Goal: Transaction & Acquisition: Purchase product/service

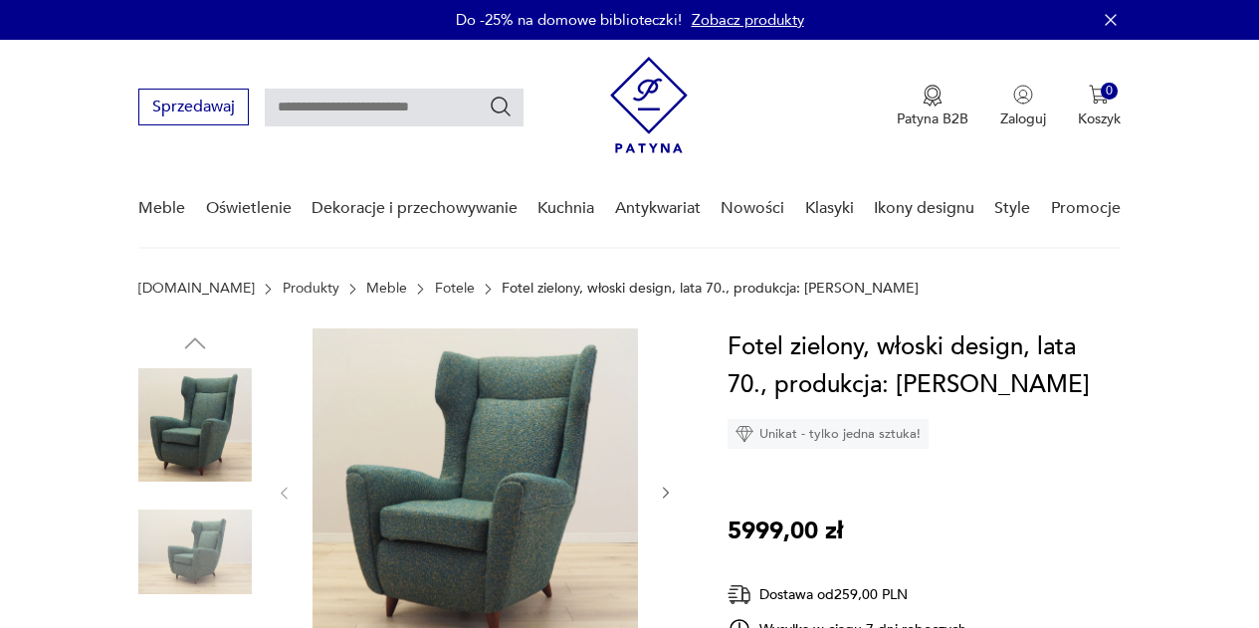
drag, startPoint x: 0, startPoint y: 0, endPoint x: 389, endPoint y: 291, distance: 485.6
click at [435, 291] on link "Fotele" at bounding box center [455, 289] width 40 height 16
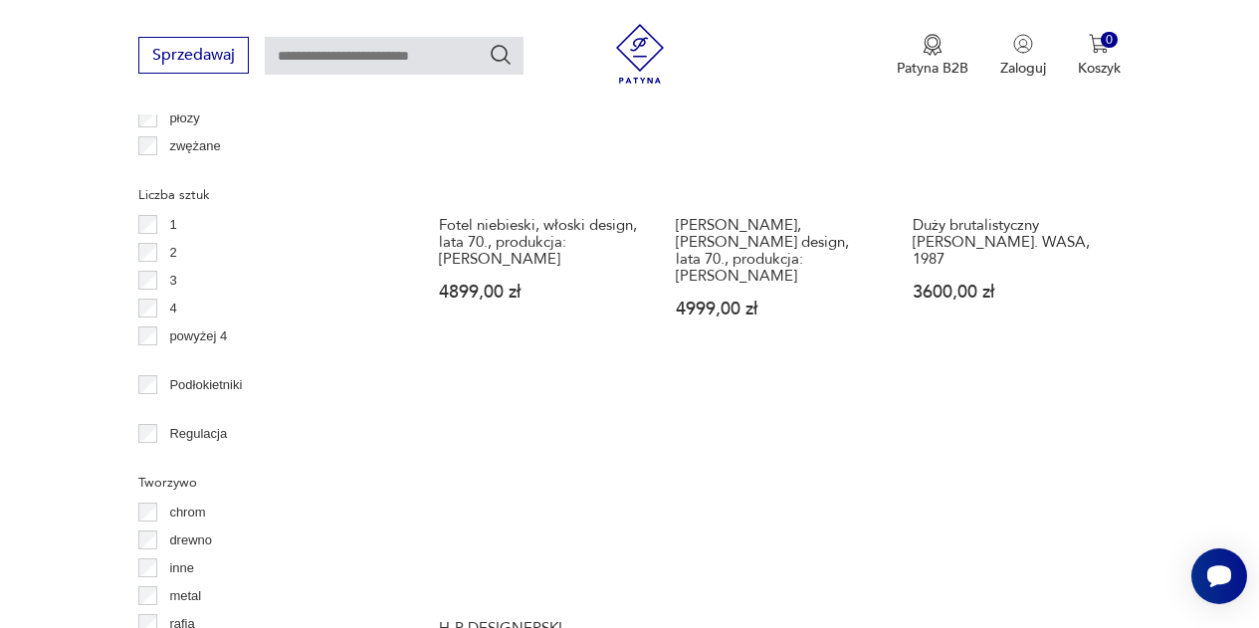
scroll to position [2880, 0]
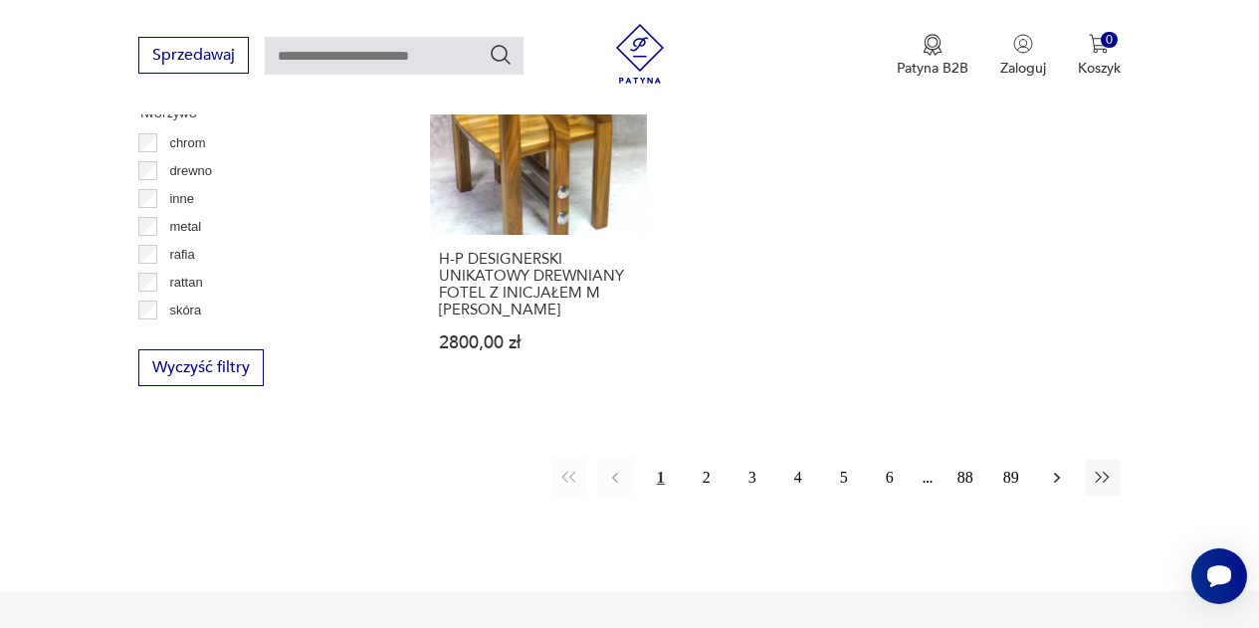
click at [1059, 468] on icon "button" at bounding box center [1057, 478] width 20 height 20
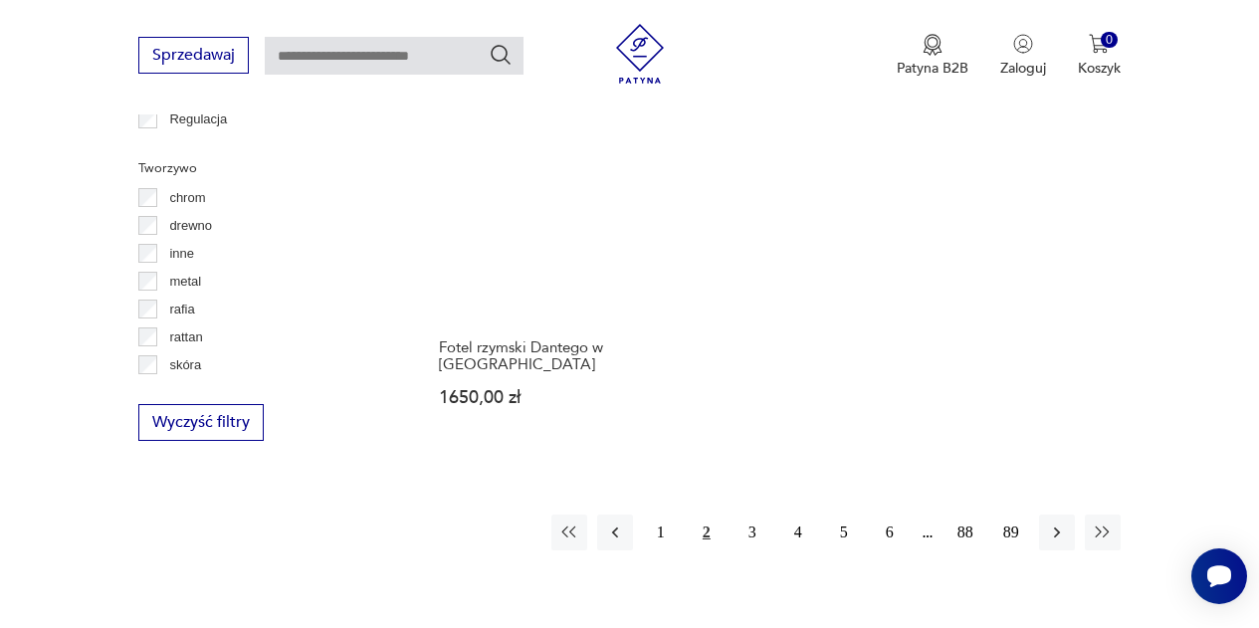
scroll to position [2826, 0]
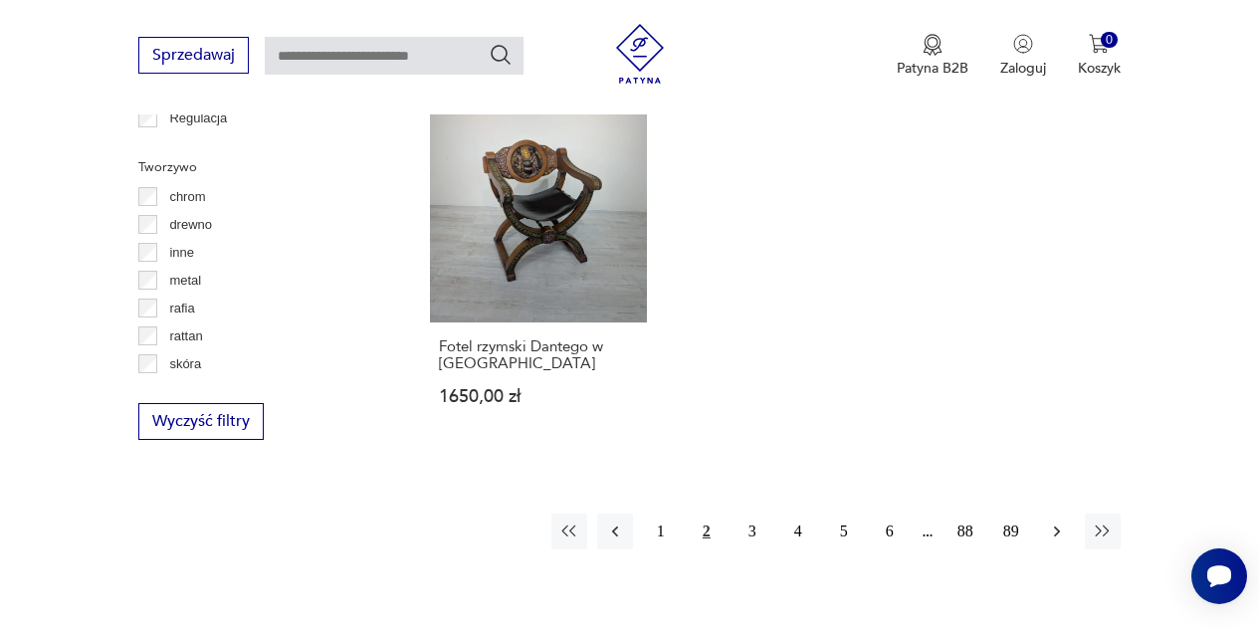
click at [1059, 521] on icon "button" at bounding box center [1057, 531] width 20 height 20
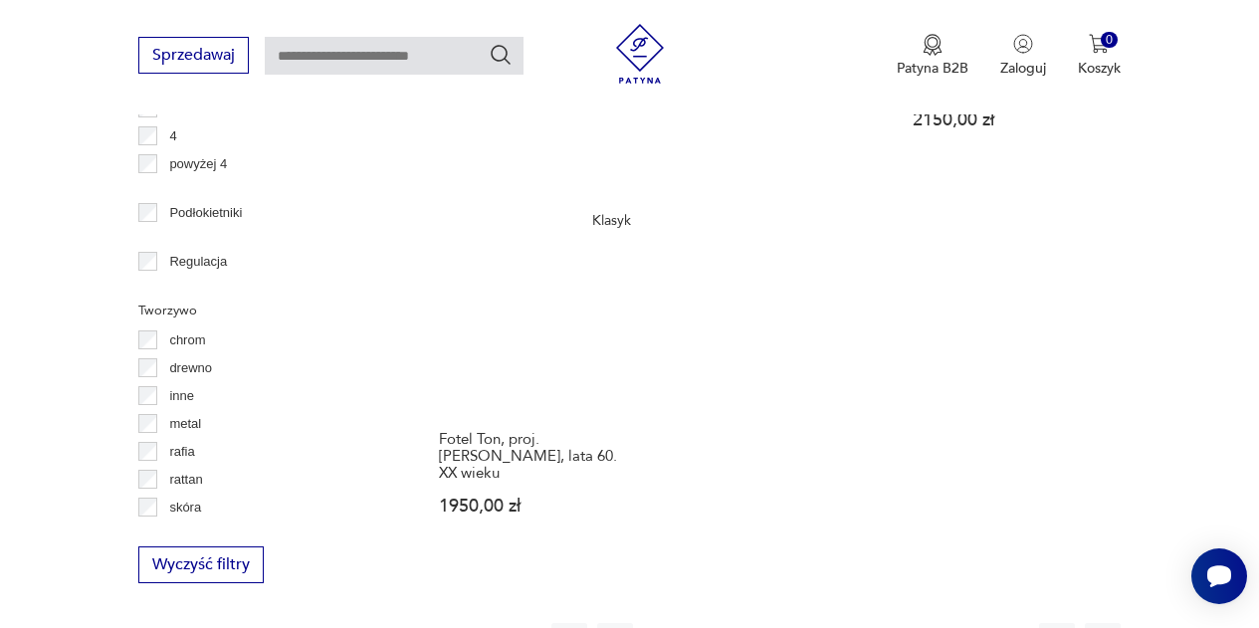
scroll to position [2687, 0]
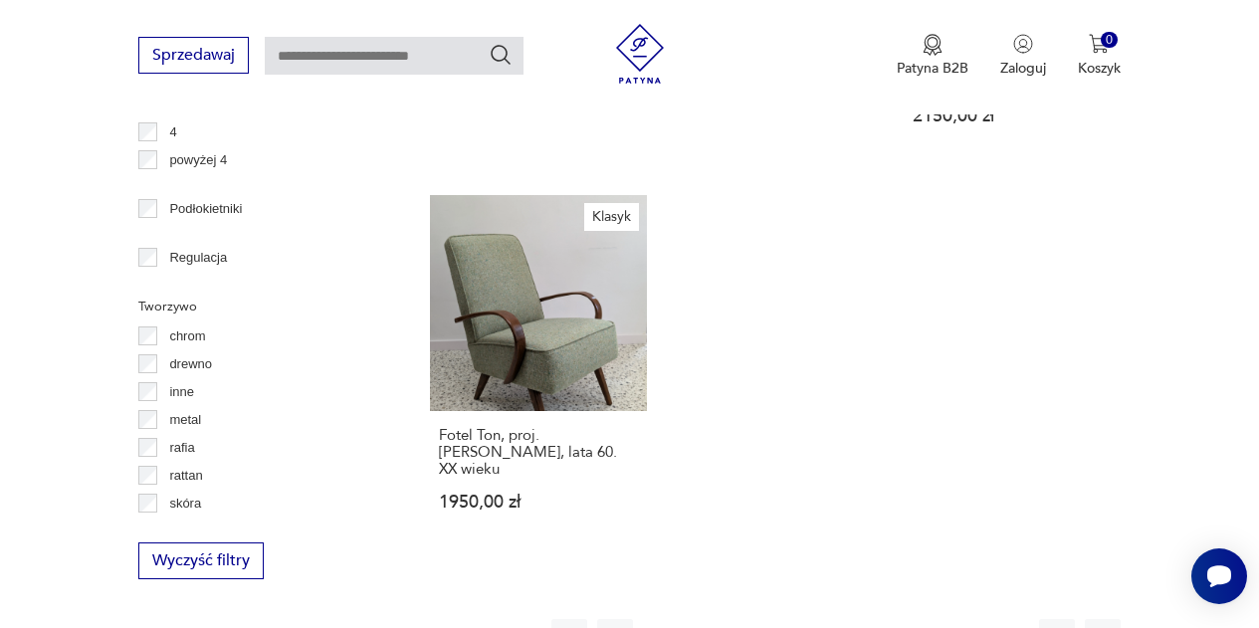
click at [434, 45] on input "text" at bounding box center [394, 56] width 259 height 38
type input "**********"
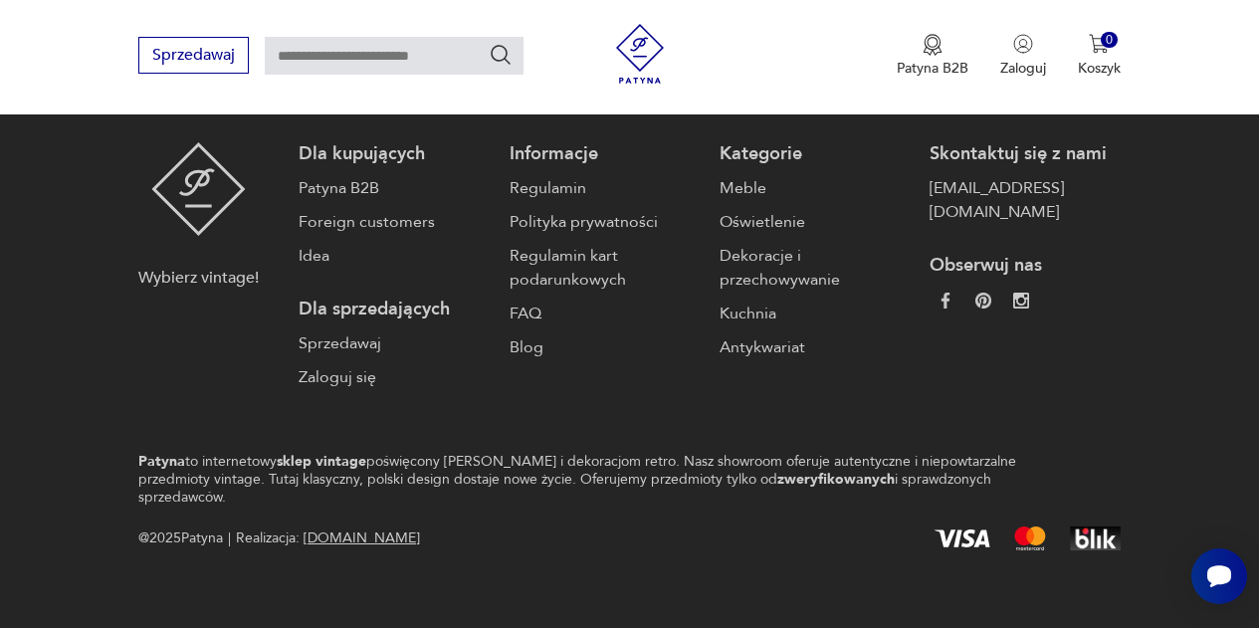
type input "**********"
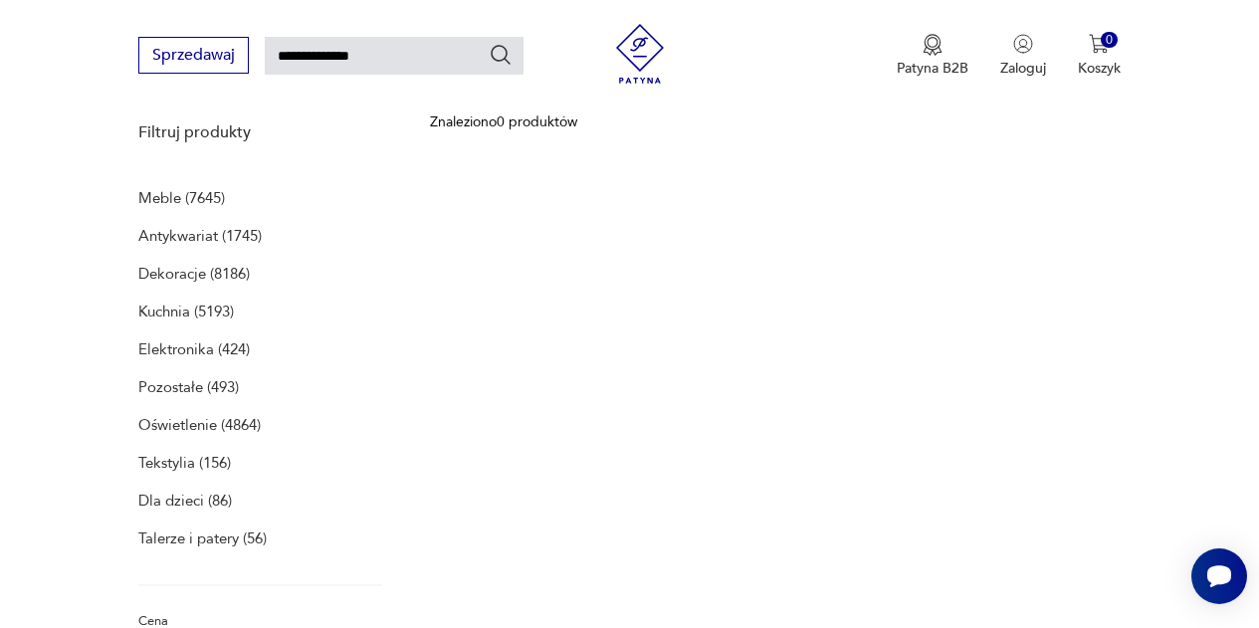
scroll to position [259, 0]
type input "******"
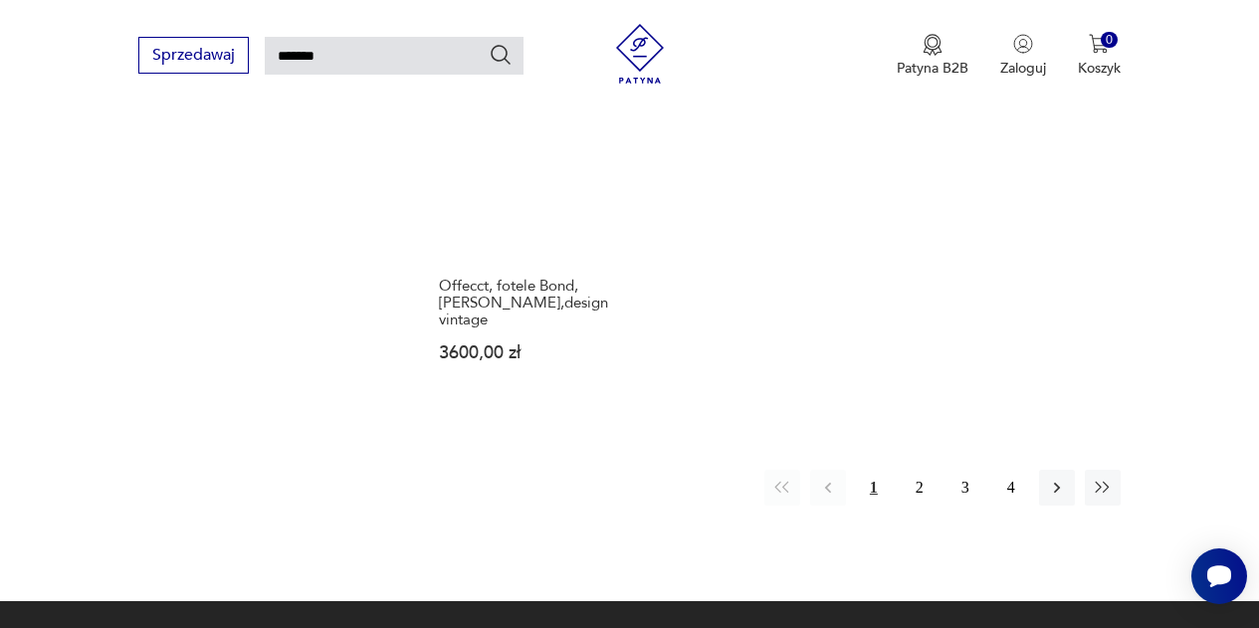
scroll to position [2379, 0]
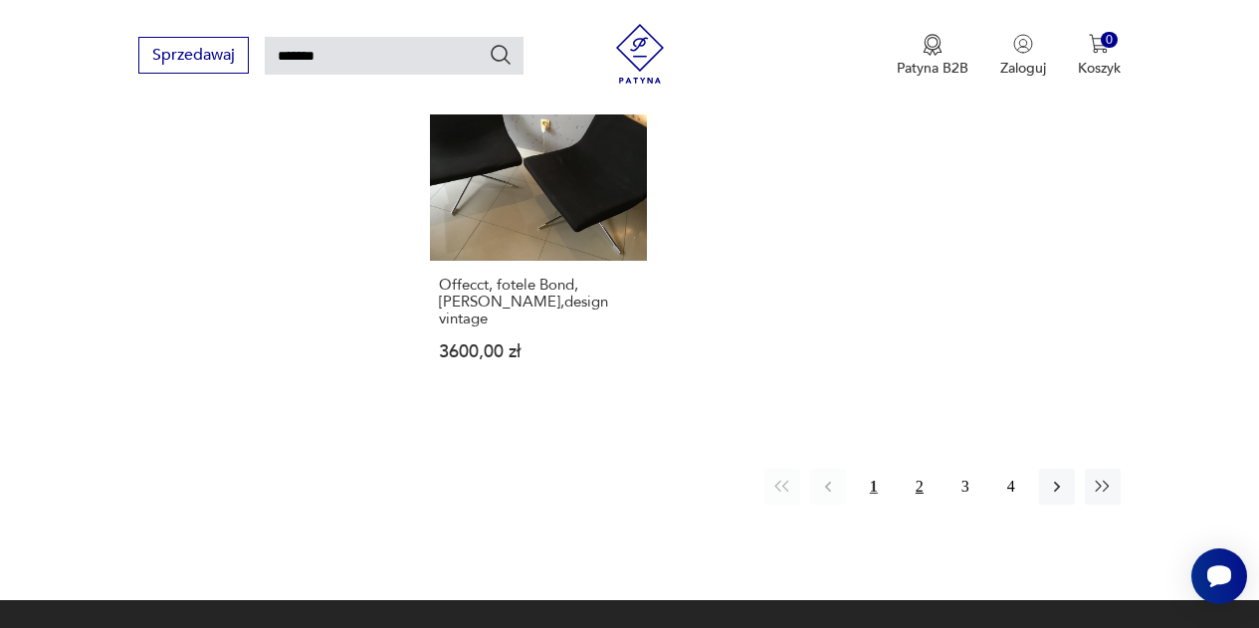
click at [917, 469] on button "2" at bounding box center [919, 487] width 36 height 36
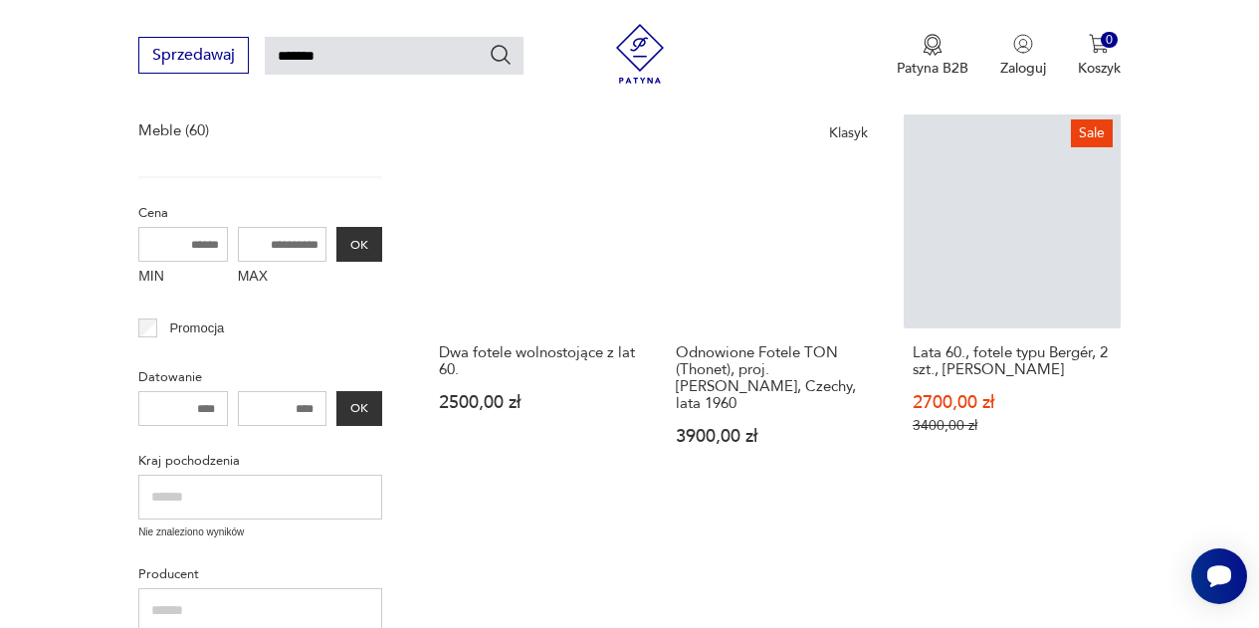
scroll to position [327, 0]
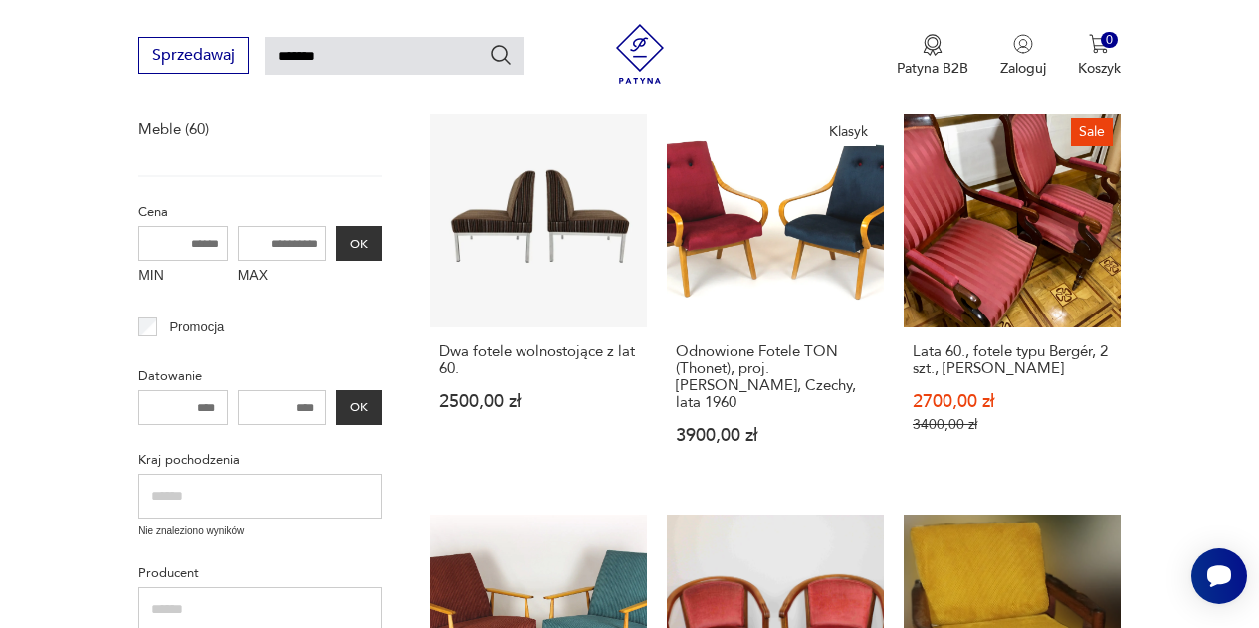
drag, startPoint x: 1175, startPoint y: 435, endPoint x: 1179, endPoint y: 454, distance: 19.3
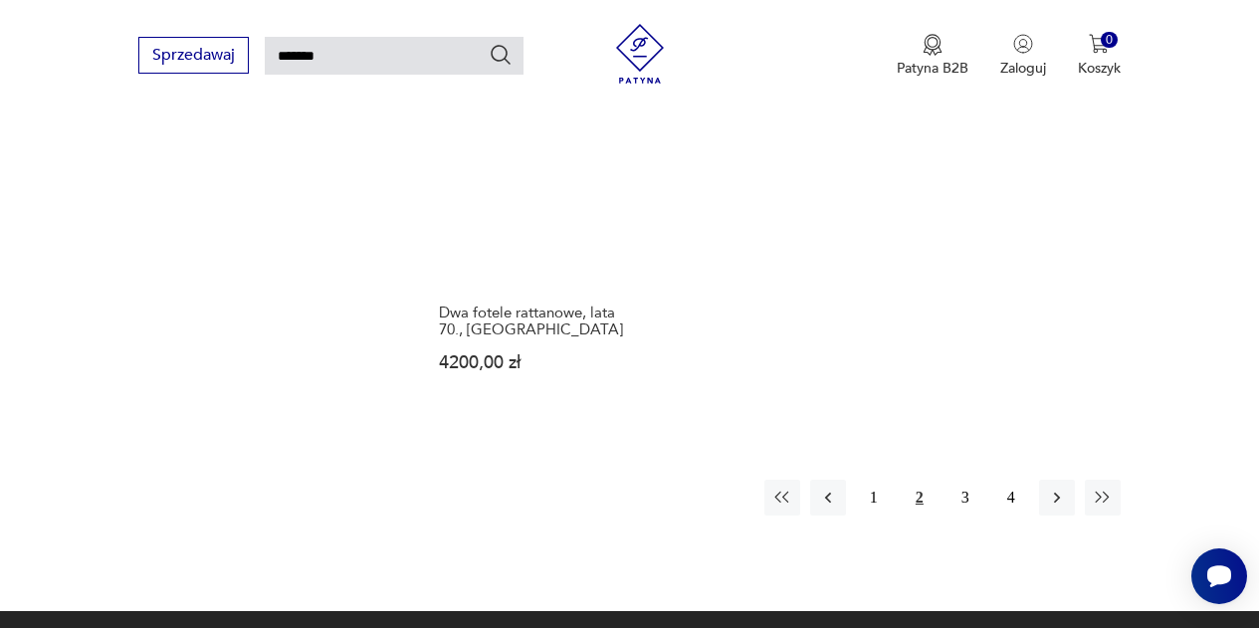
scroll to position [2453, 0]
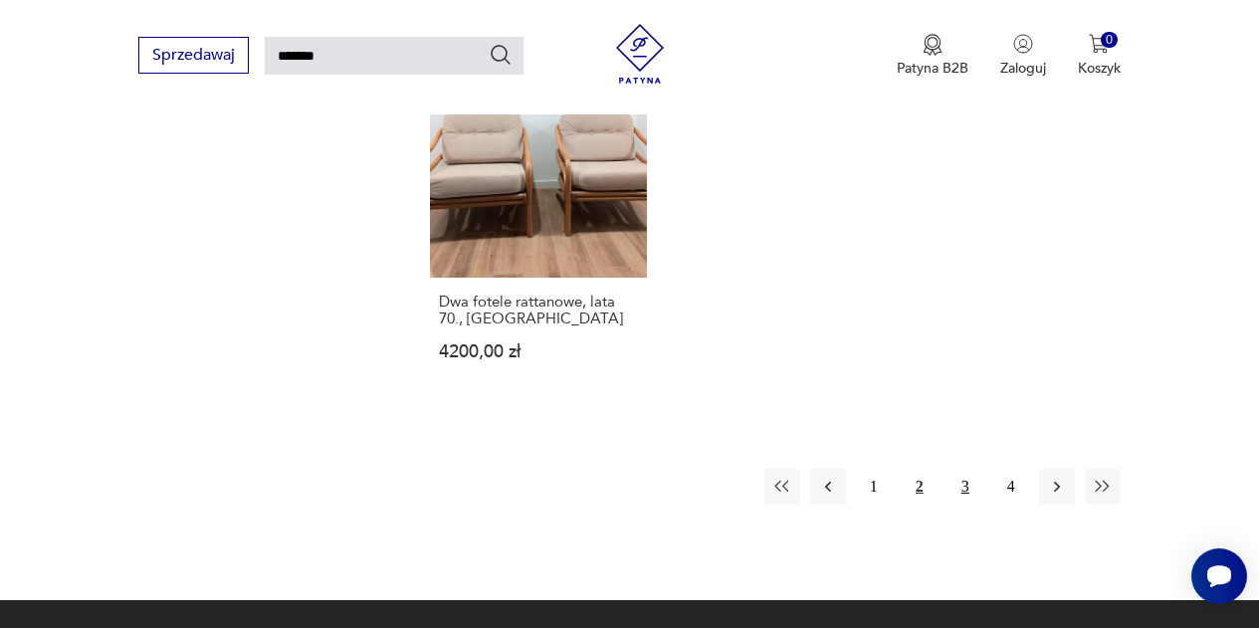
click at [967, 469] on button "3" at bounding box center [965, 487] width 36 height 36
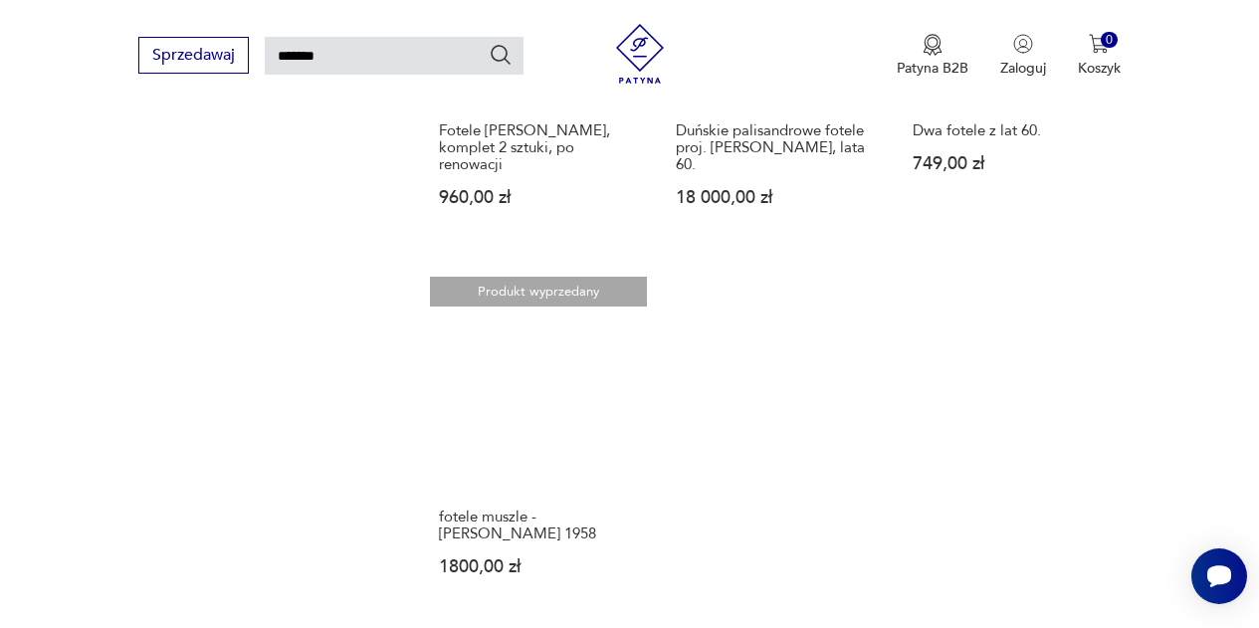
scroll to position [2157, 0]
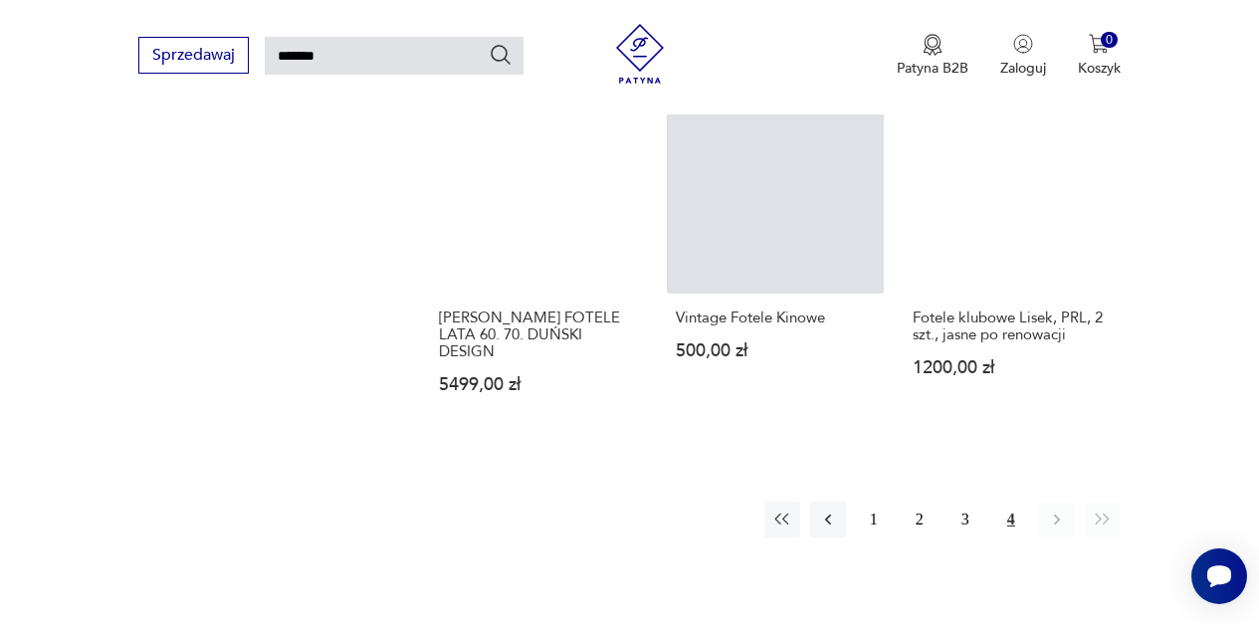
scroll to position [1591, 0]
